Goal: Task Accomplishment & Management: Use online tool/utility

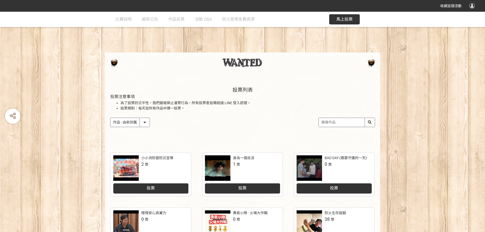
click at [343, 20] on span "馬上投票" at bounding box center [344, 19] width 16 height 5
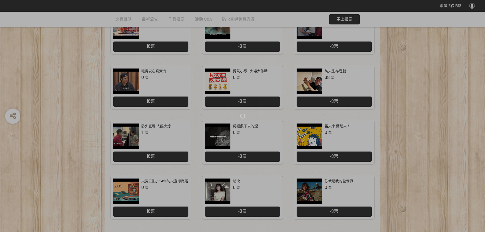
scroll to position [211, 0]
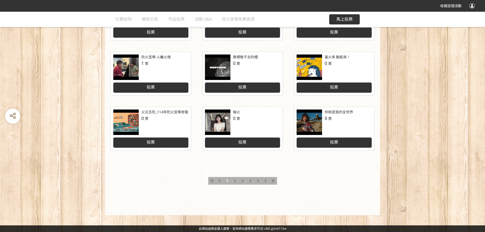
click at [257, 181] on span "5" at bounding box center [258, 181] width 2 height 4
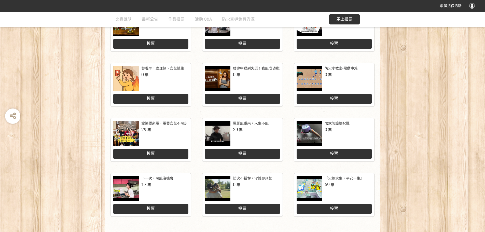
scroll to position [178, 0]
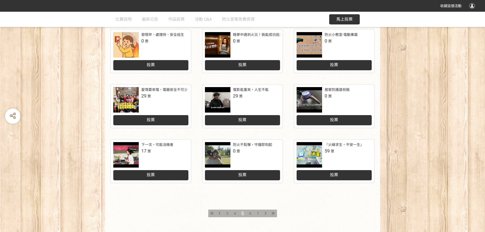
click at [307, 176] on div "投票" at bounding box center [333, 175] width 75 height 10
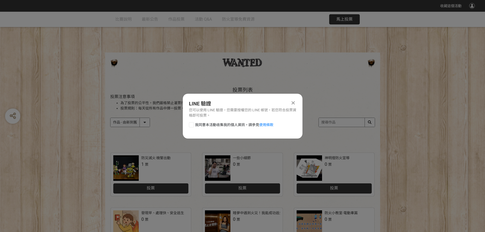
scroll to position [0, 0]
click at [192, 124] on div at bounding box center [191, 124] width 5 height 5
checkbox input "true"
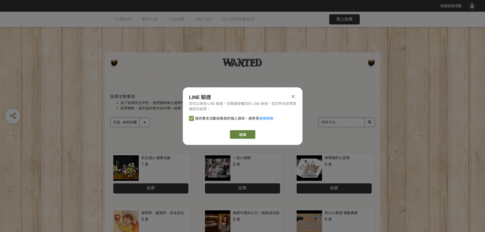
click at [244, 133] on link "繼續" at bounding box center [242, 134] width 25 height 9
